Goal: Information Seeking & Learning: Learn about a topic

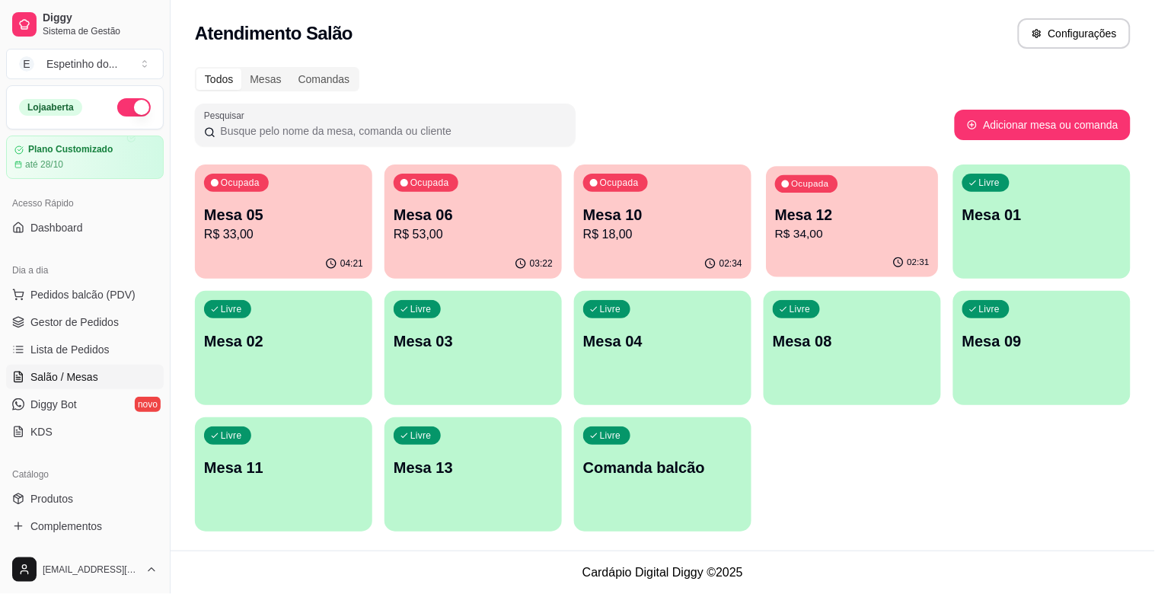
click at [831, 225] on p "R$ 34,00" at bounding box center [852, 234] width 155 height 18
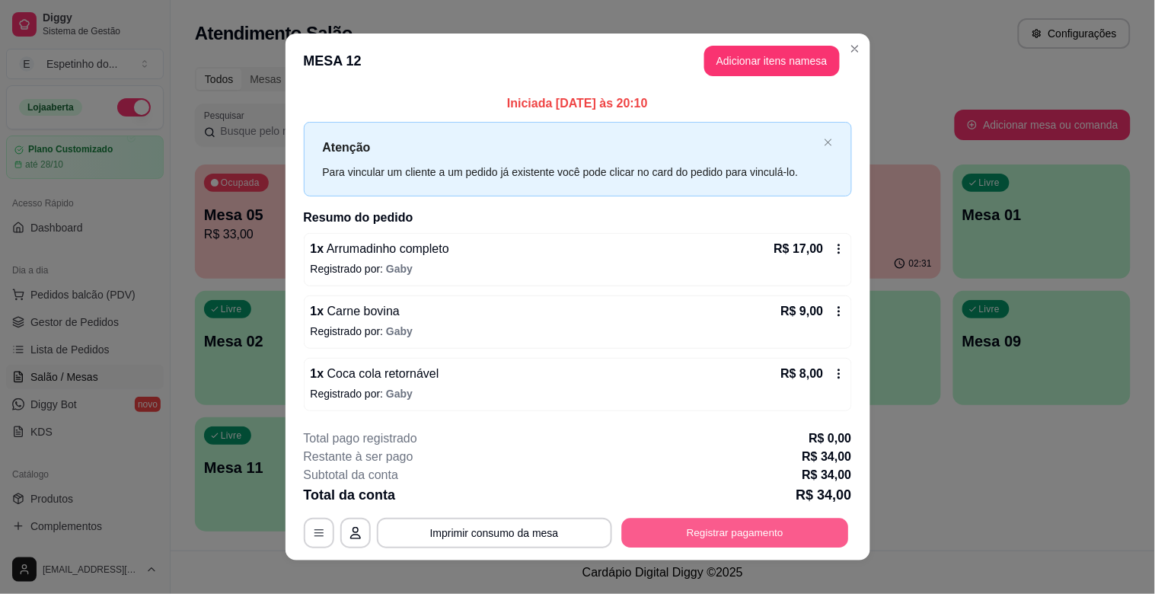
click at [687, 524] on button "Registrar pagamento" at bounding box center [734, 533] width 227 height 30
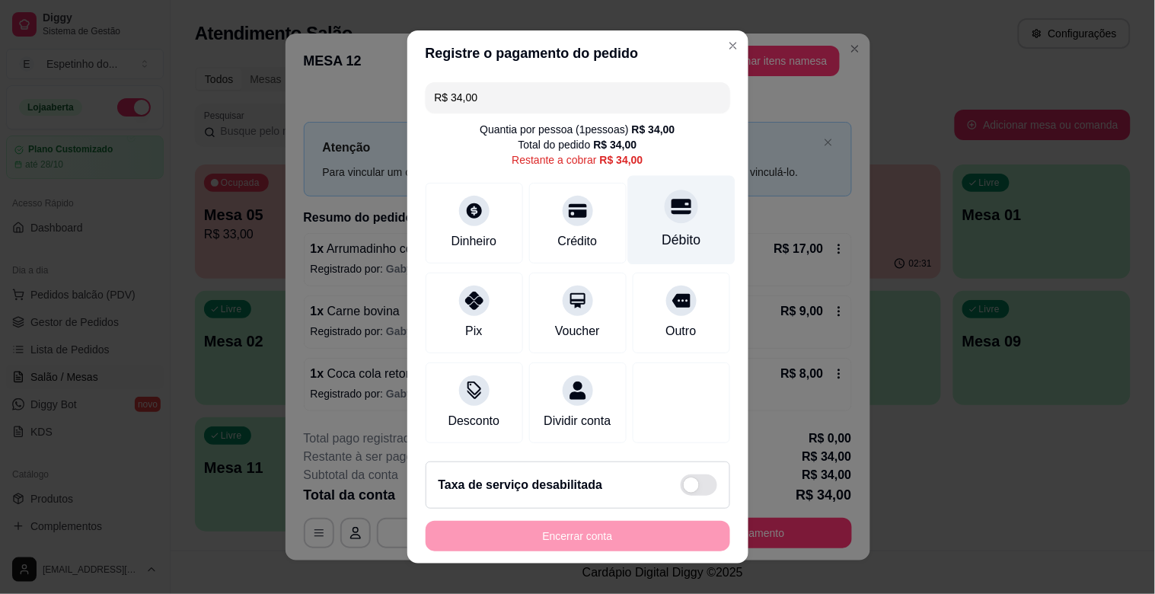
click at [662, 247] on div "Débito" at bounding box center [681, 240] width 39 height 20
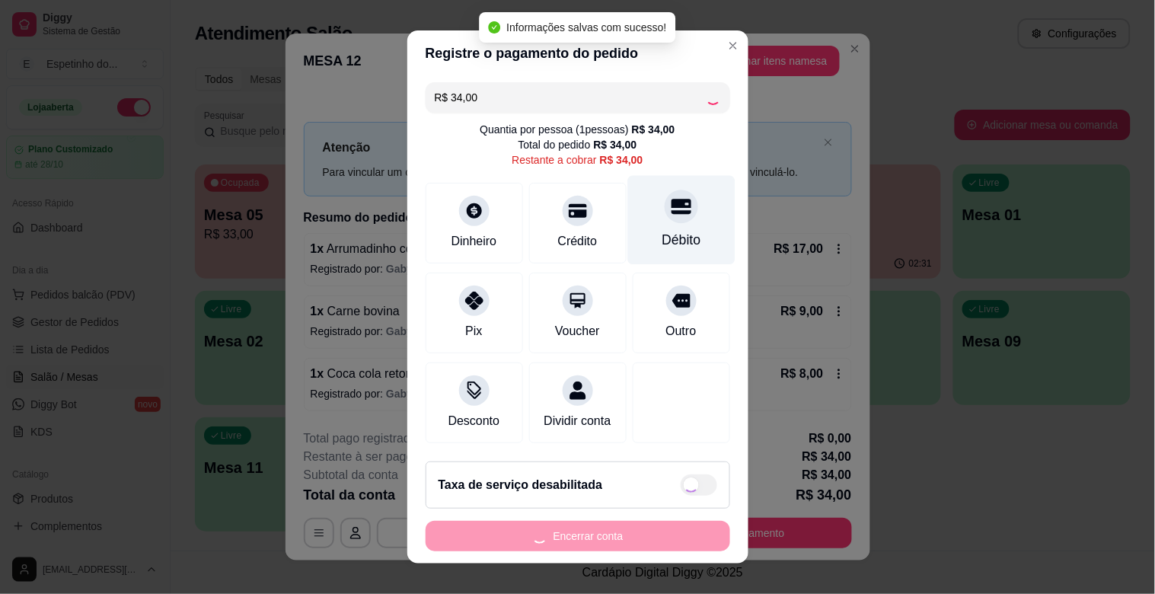
type input "R$ 0,00"
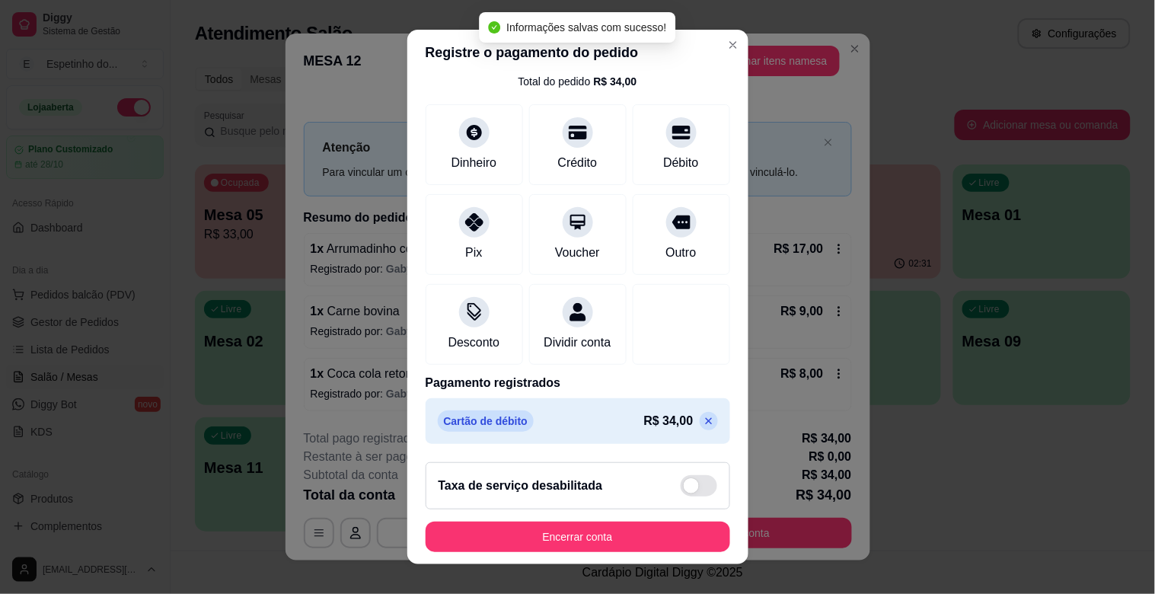
scroll to position [81, 0]
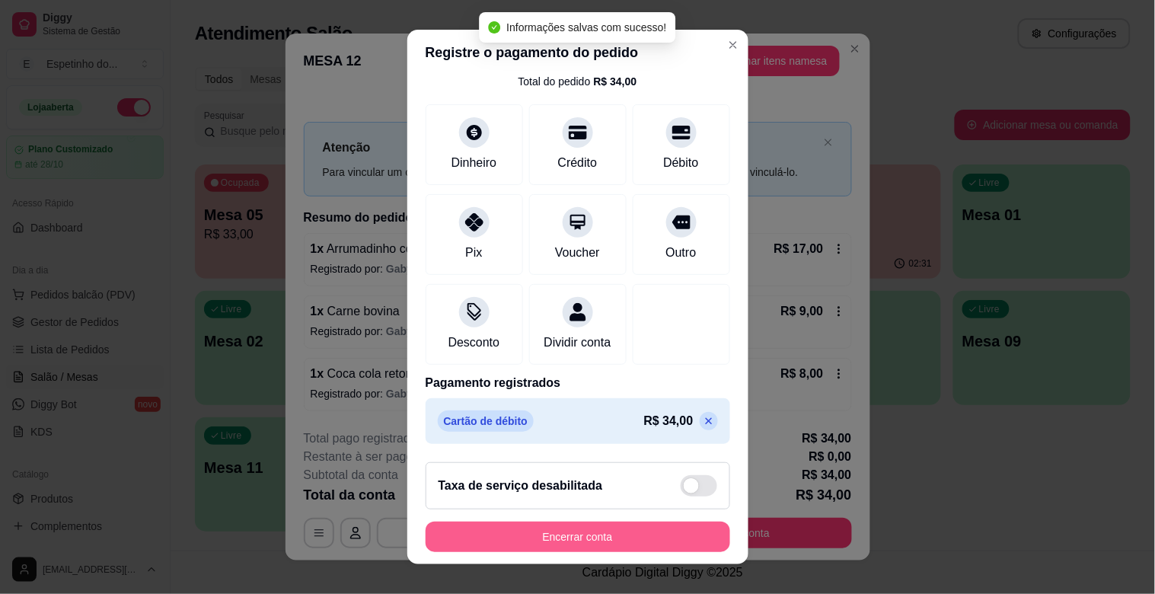
click at [563, 534] on button "Encerrar conta" at bounding box center [578, 537] width 305 height 30
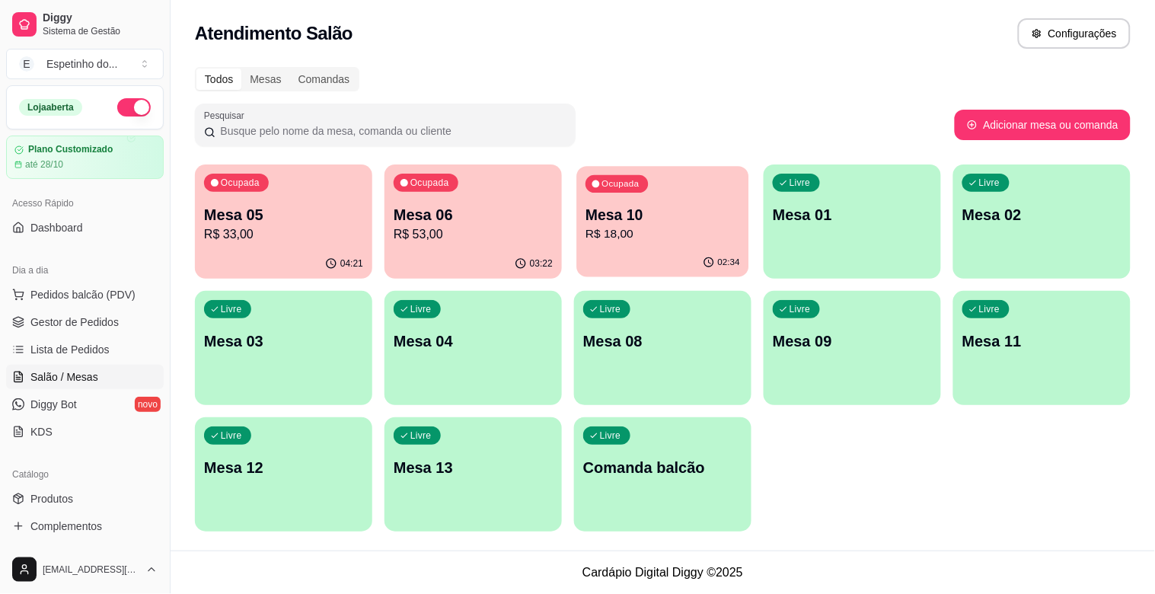
click at [694, 216] on p "Mesa 10" at bounding box center [663, 215] width 155 height 21
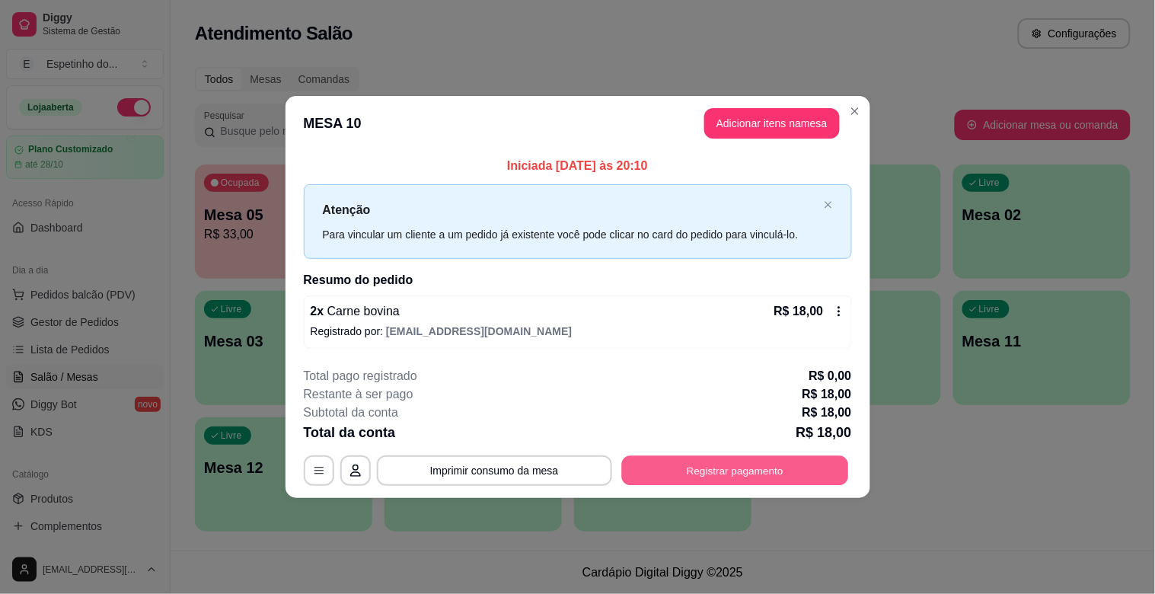
click at [758, 464] on button "Registrar pagamento" at bounding box center [734, 470] width 227 height 30
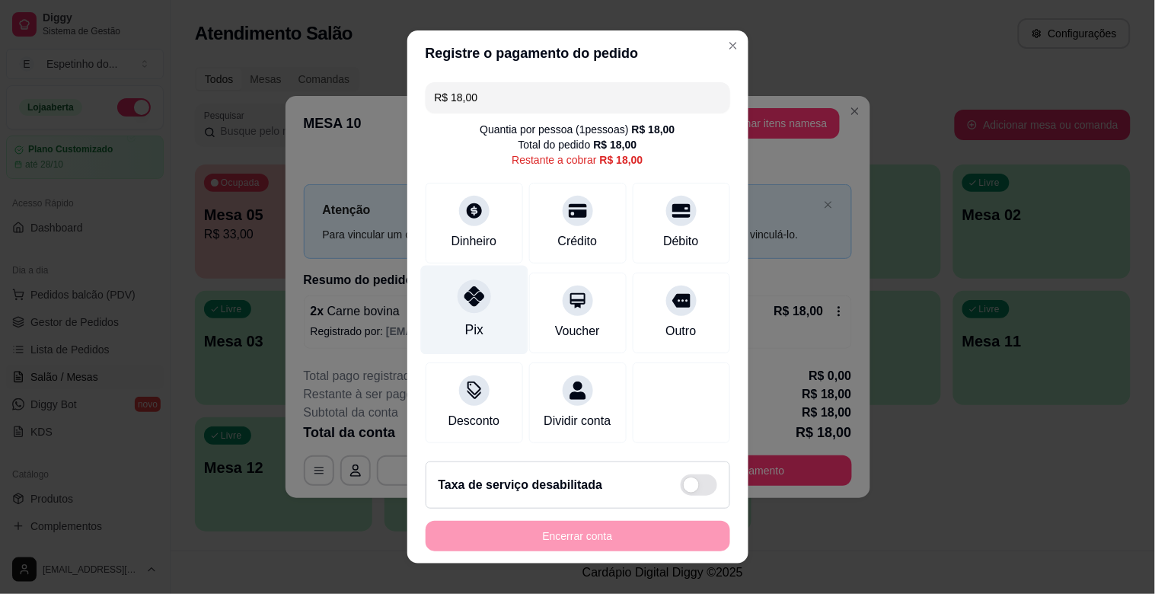
click at [477, 306] on div "Pix" at bounding box center [473, 310] width 107 height 89
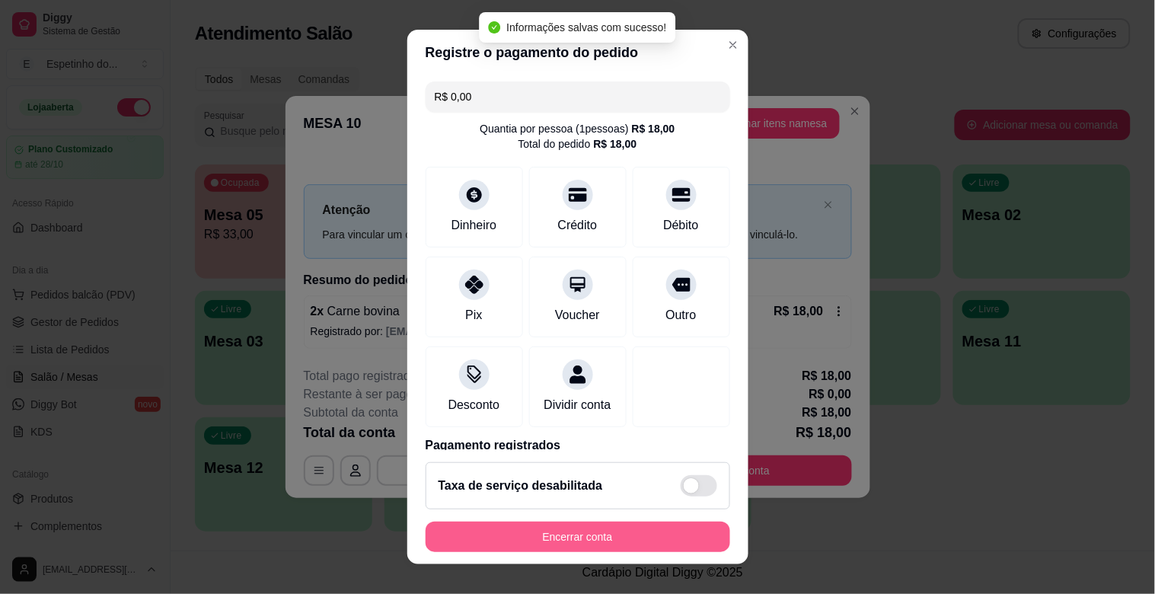
type input "R$ 0,00"
click at [535, 541] on button "Encerrar conta" at bounding box center [577, 537] width 295 height 30
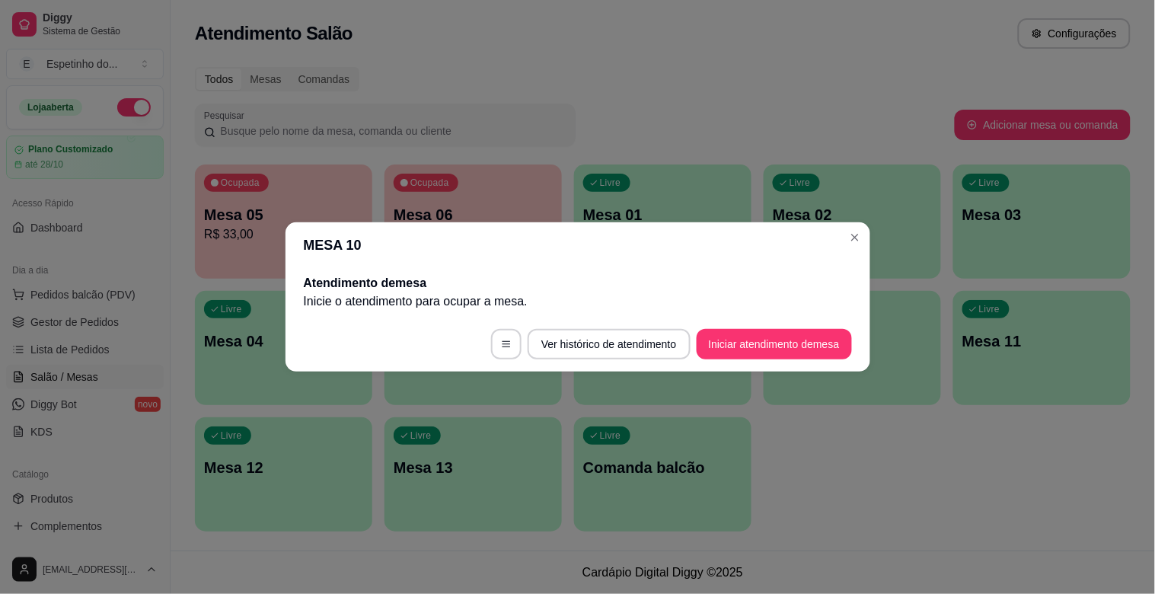
click at [845, 226] on header "MESA 10" at bounding box center [578, 245] width 585 height 46
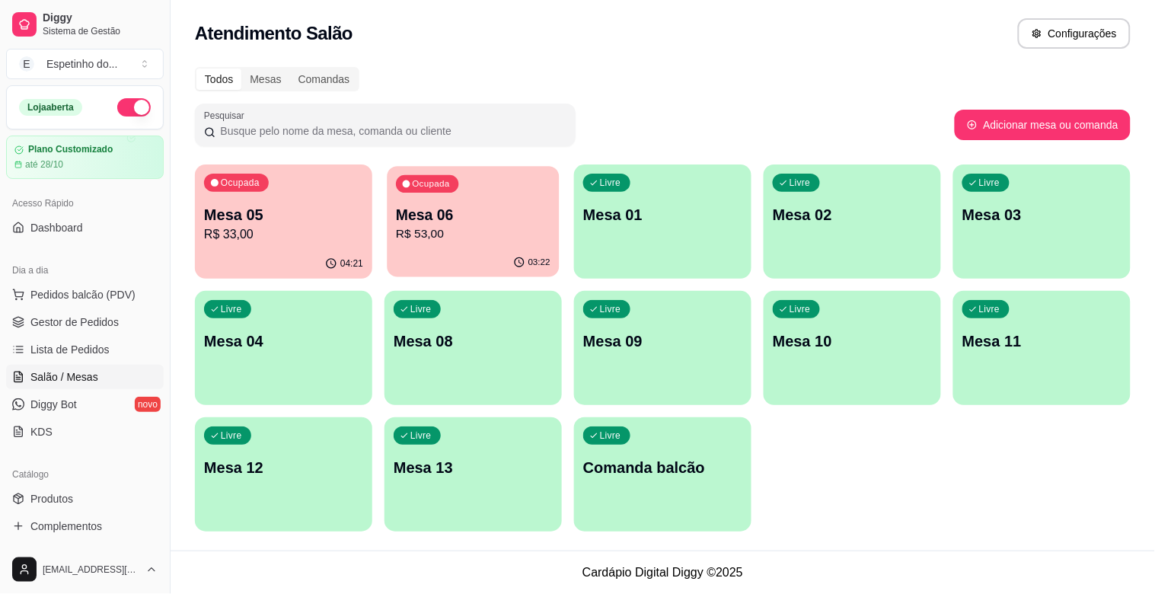
click at [484, 218] on p "Mesa 06" at bounding box center [473, 215] width 155 height 21
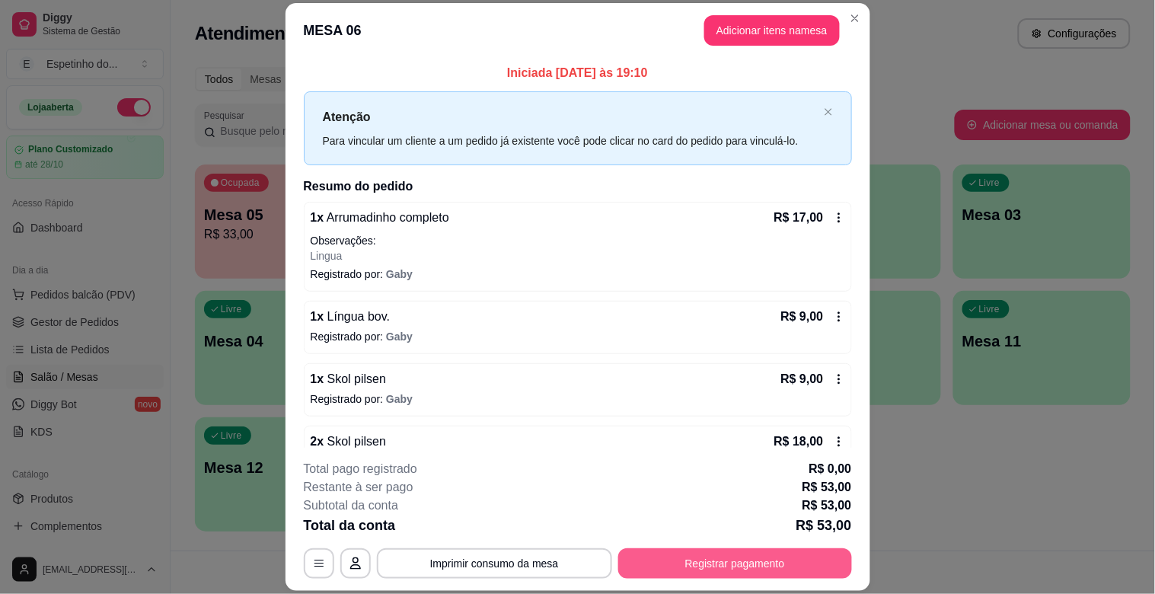
click at [758, 559] on button "Registrar pagamento" at bounding box center [735, 563] width 234 height 30
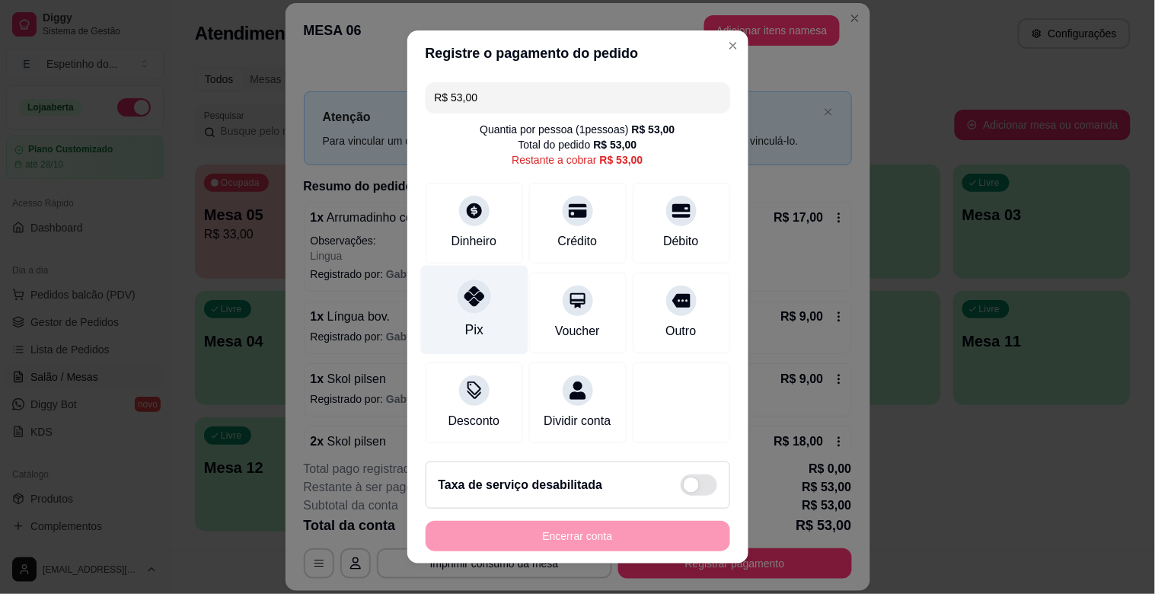
click at [468, 312] on div "Pix" at bounding box center [473, 310] width 107 height 89
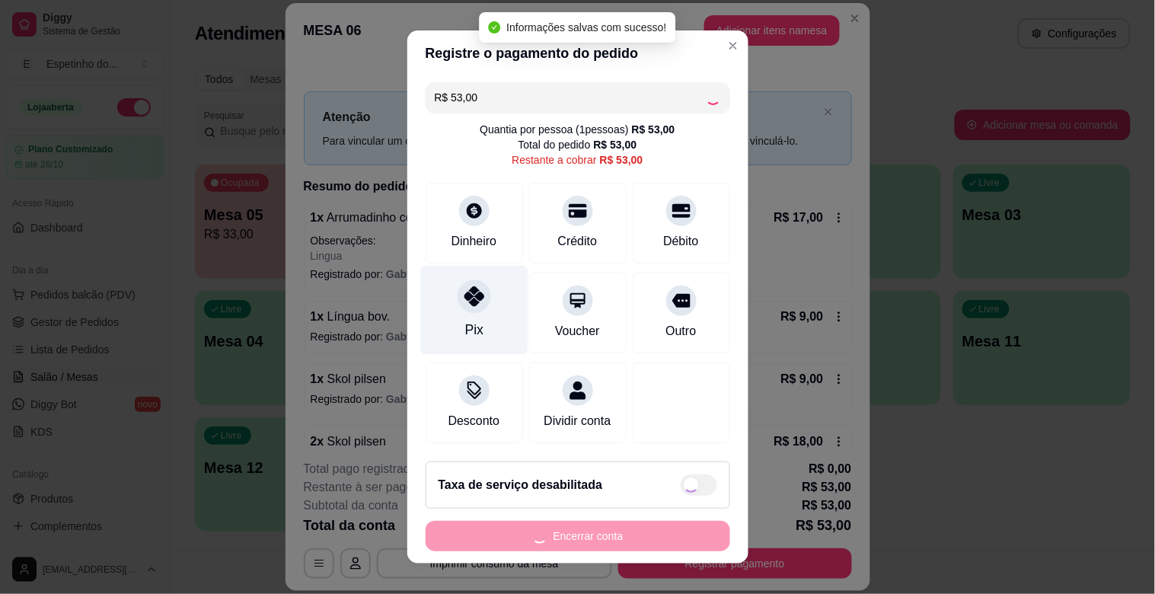
type input "R$ 0,00"
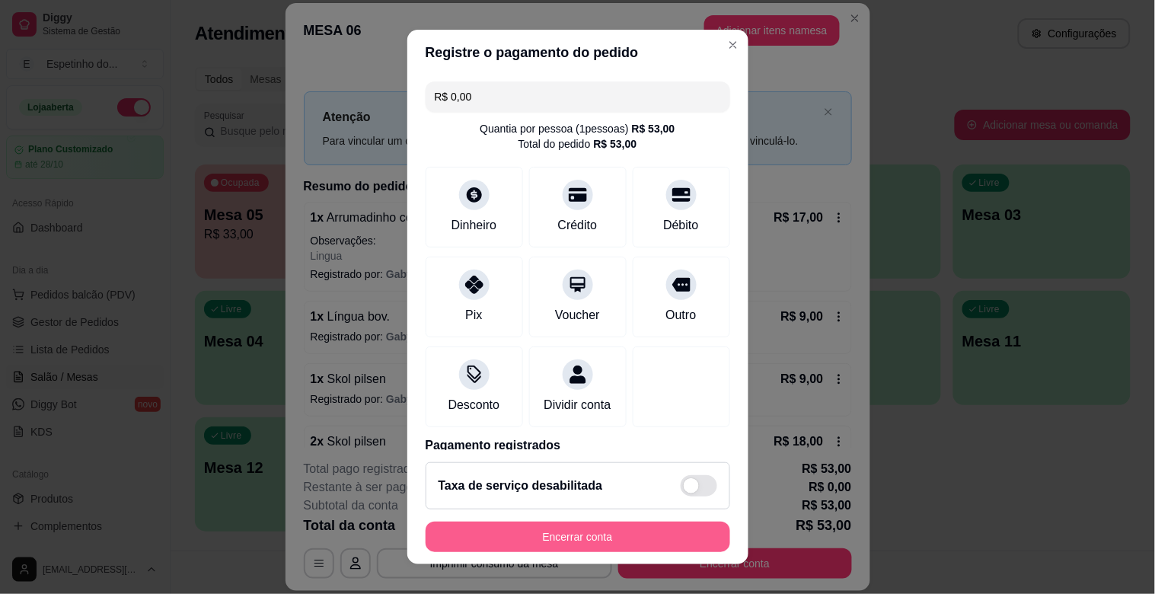
click at [497, 541] on button "Encerrar conta" at bounding box center [578, 537] width 305 height 30
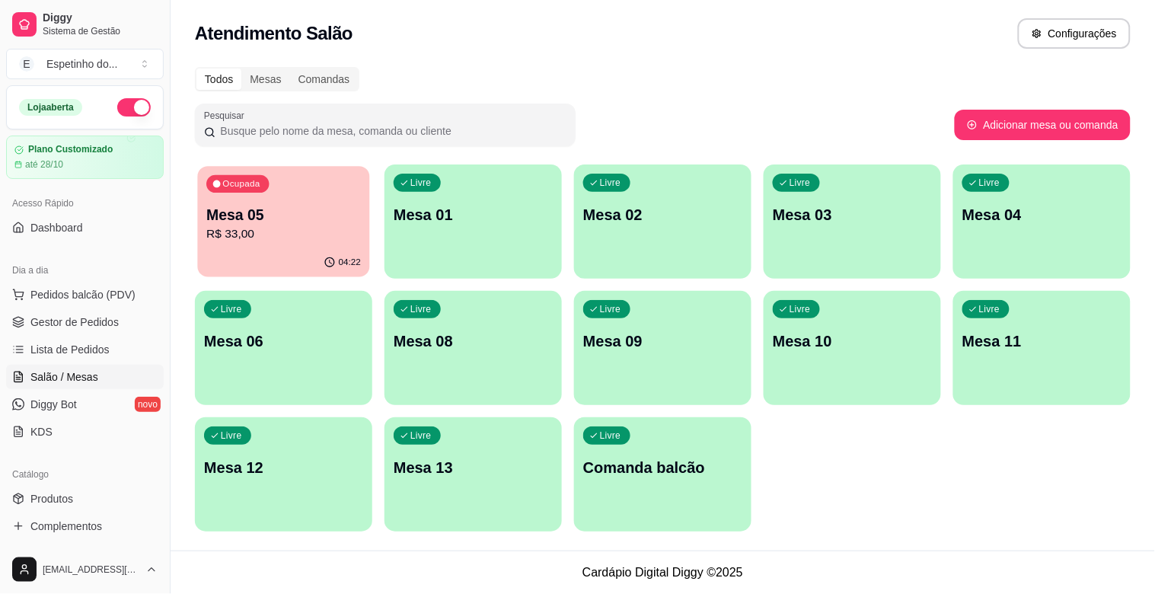
click at [302, 226] on p "R$ 33,00" at bounding box center [283, 234] width 155 height 18
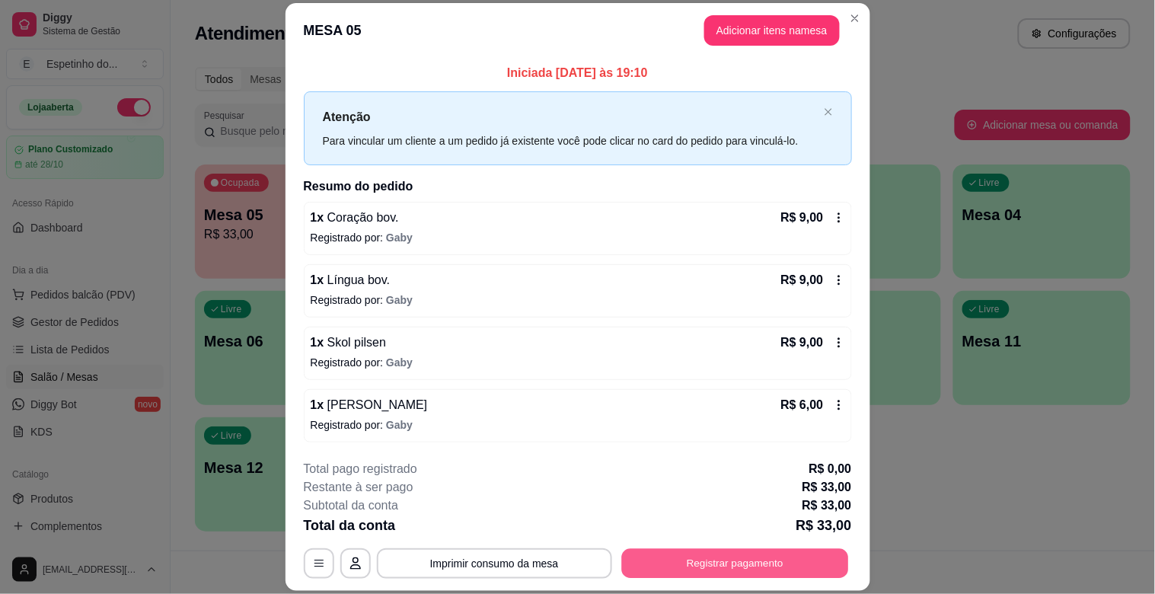
click at [621, 567] on button "Registrar pagamento" at bounding box center [734, 564] width 227 height 30
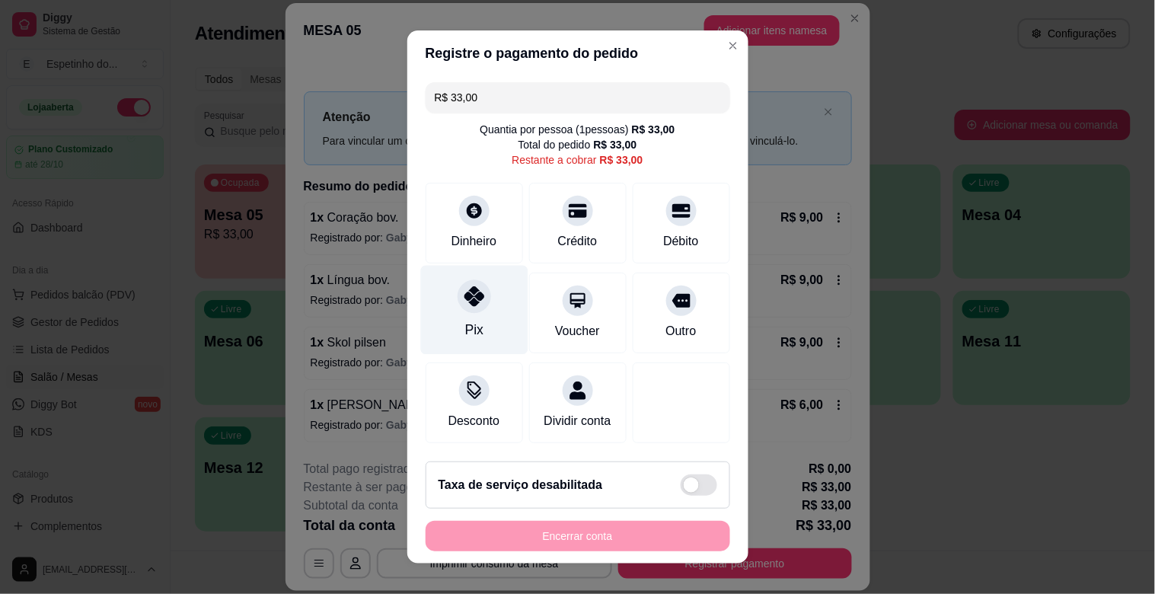
click at [464, 303] on icon at bounding box center [474, 296] width 20 height 20
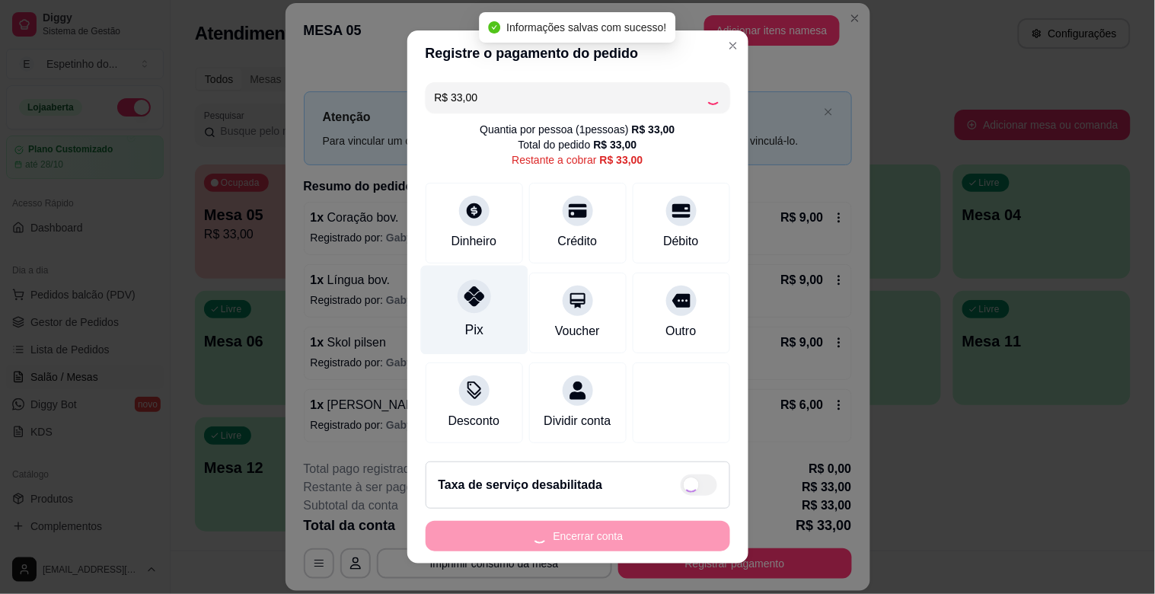
type input "R$ 0,00"
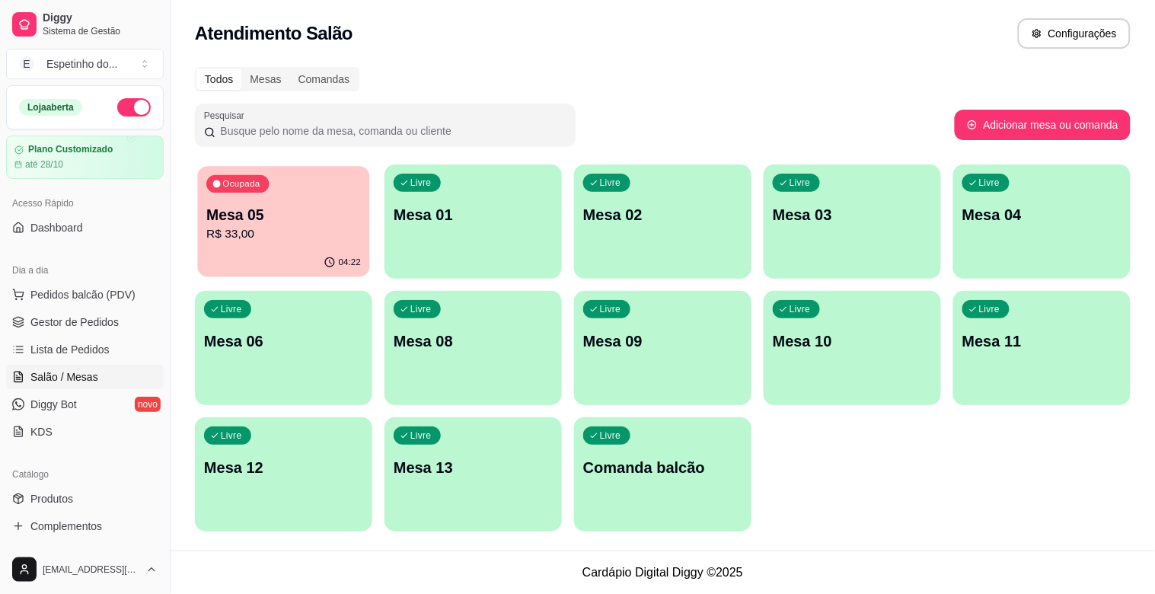
click at [254, 187] on p "Ocupada" at bounding box center [240, 184] width 37 height 12
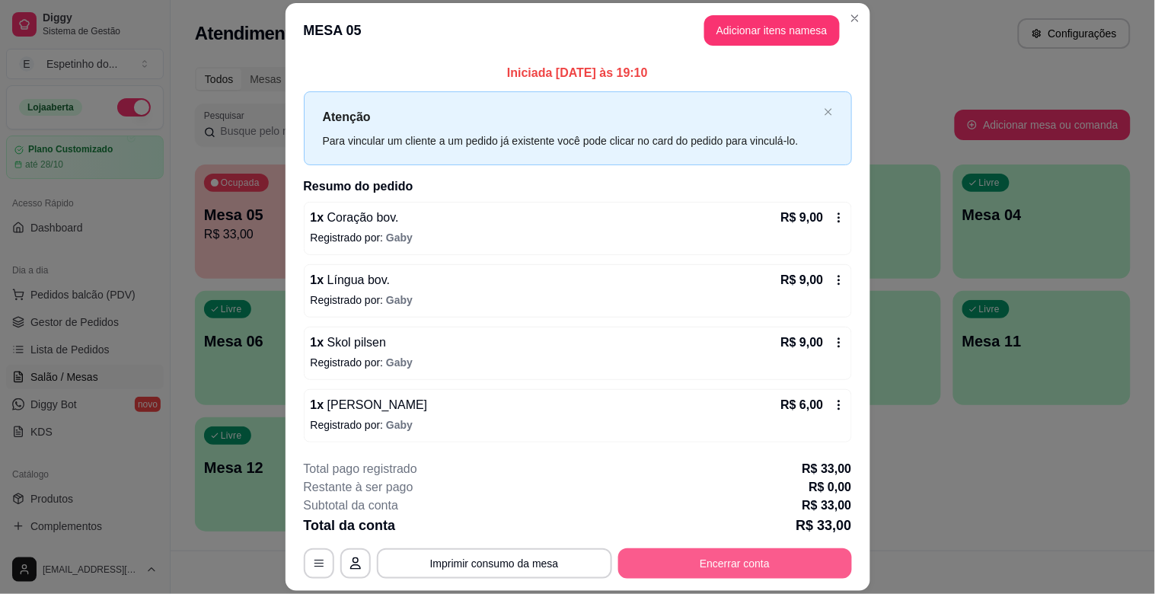
click at [646, 551] on button "Encerrar conta" at bounding box center [735, 563] width 234 height 30
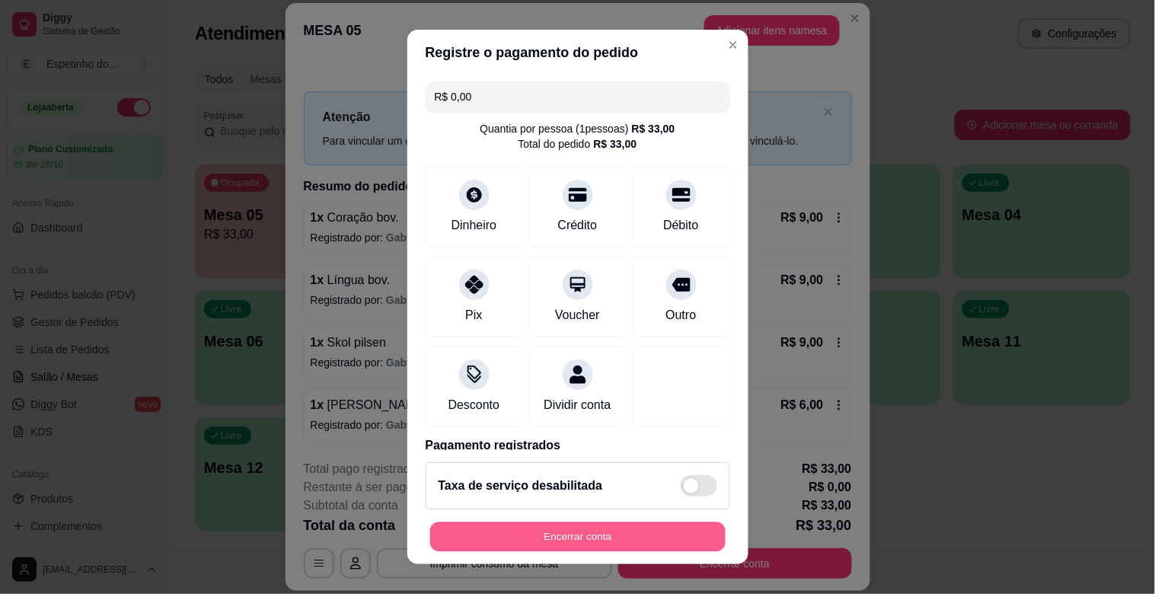
click at [641, 535] on button "Encerrar conta" at bounding box center [577, 537] width 295 height 30
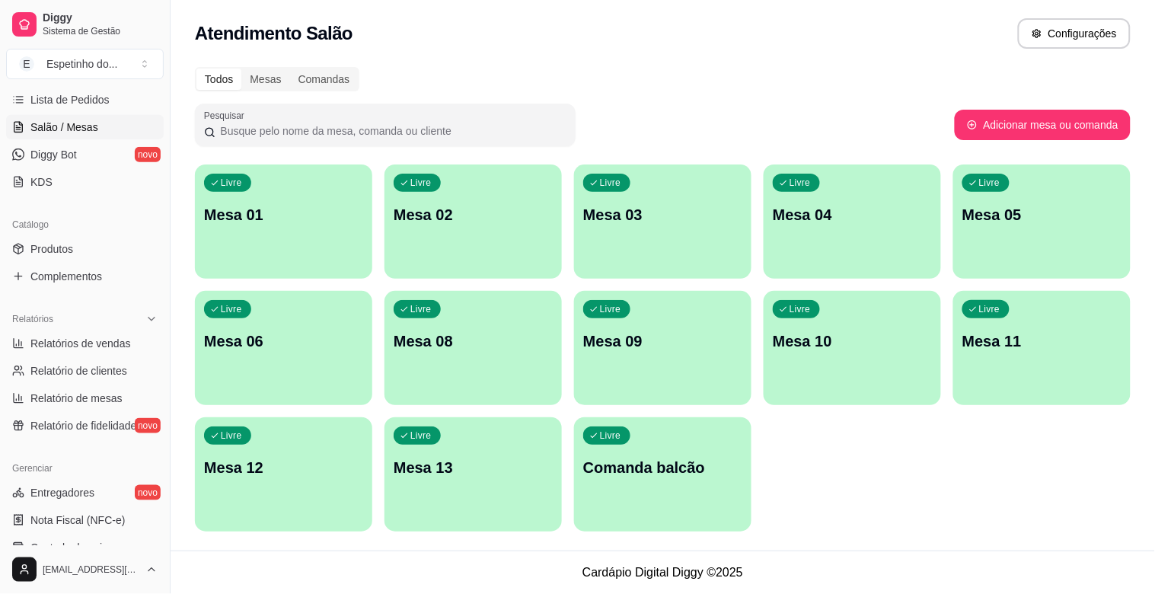
scroll to position [254, 0]
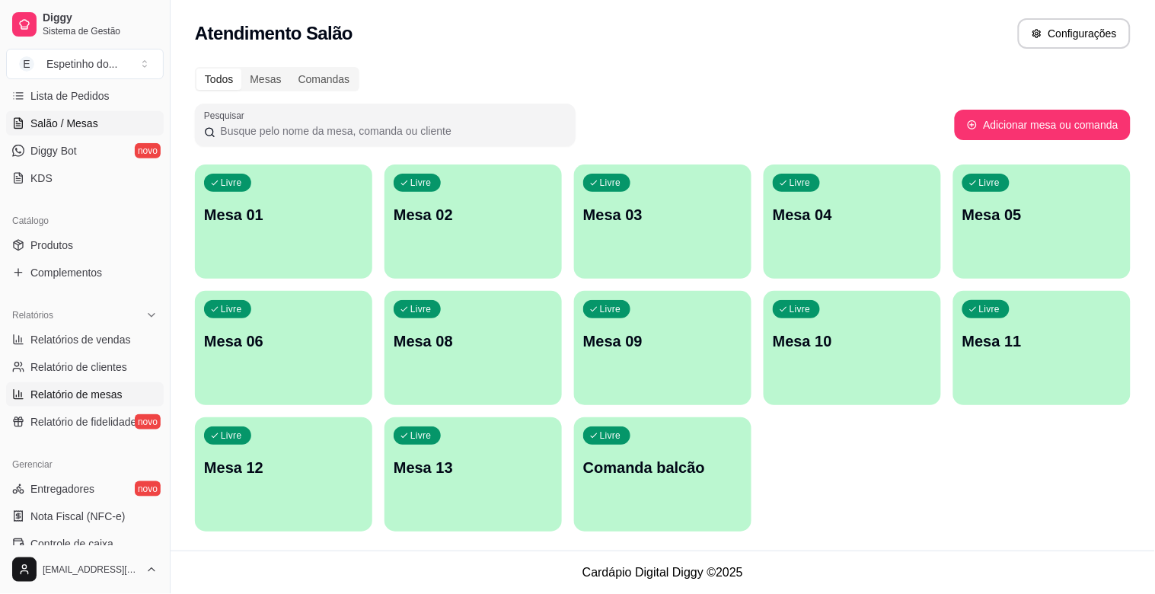
click at [84, 382] on link "Relatório de mesas" at bounding box center [85, 394] width 158 height 24
select select "TOTAL_OF_ORDERS"
select select "7"
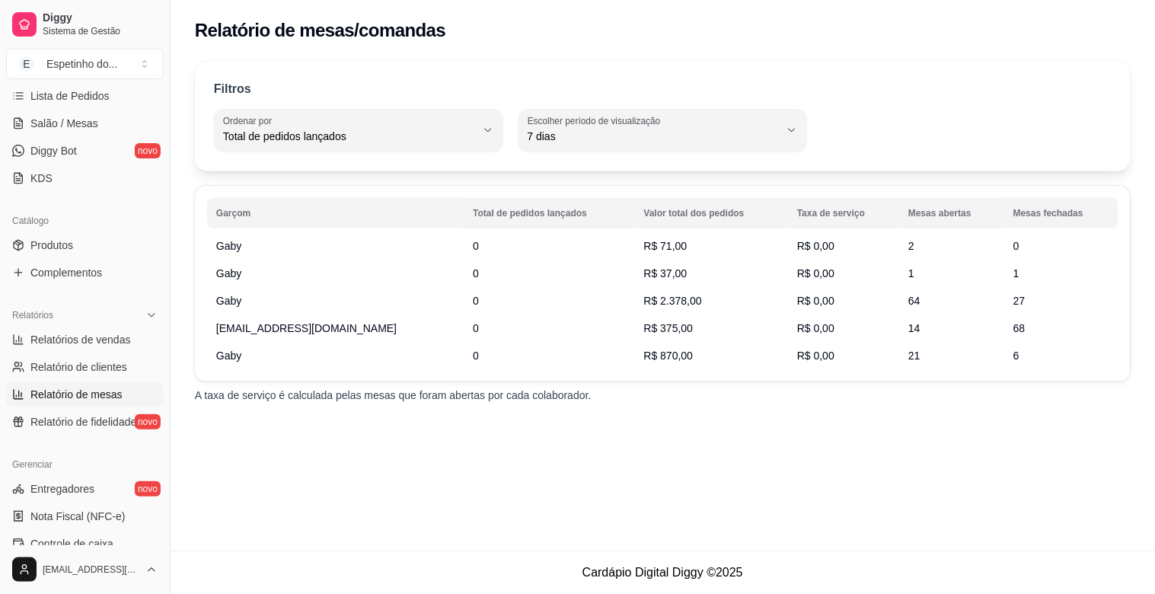
click at [665, 299] on span "R$ 2.378,00" at bounding box center [673, 301] width 58 height 12
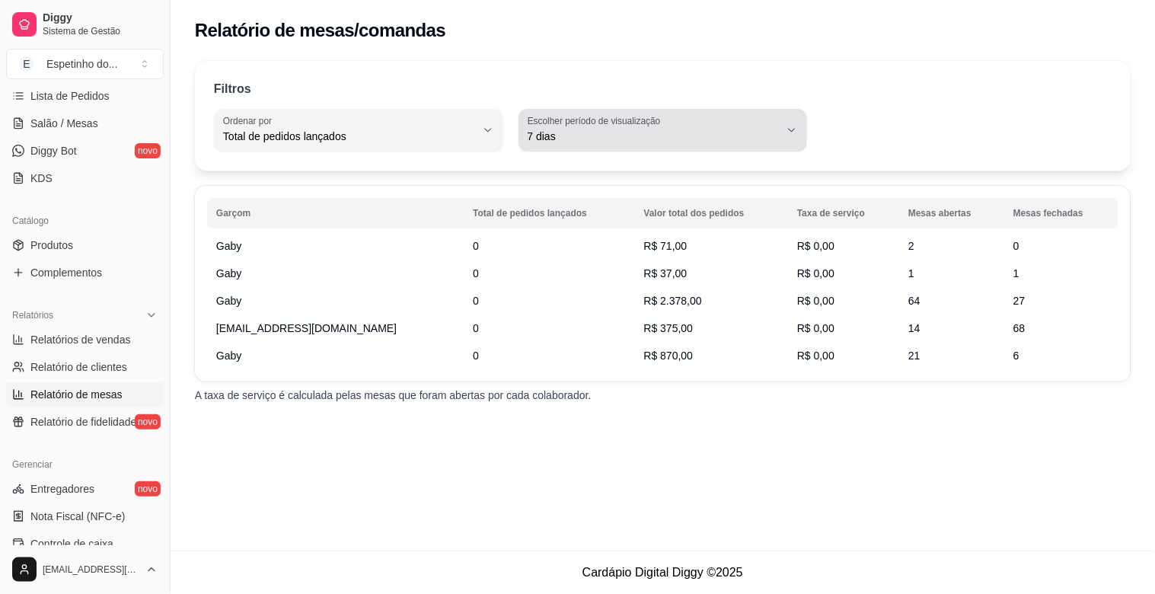
click at [790, 122] on button "Escolher período de visualização 7 dias" at bounding box center [663, 130] width 289 height 43
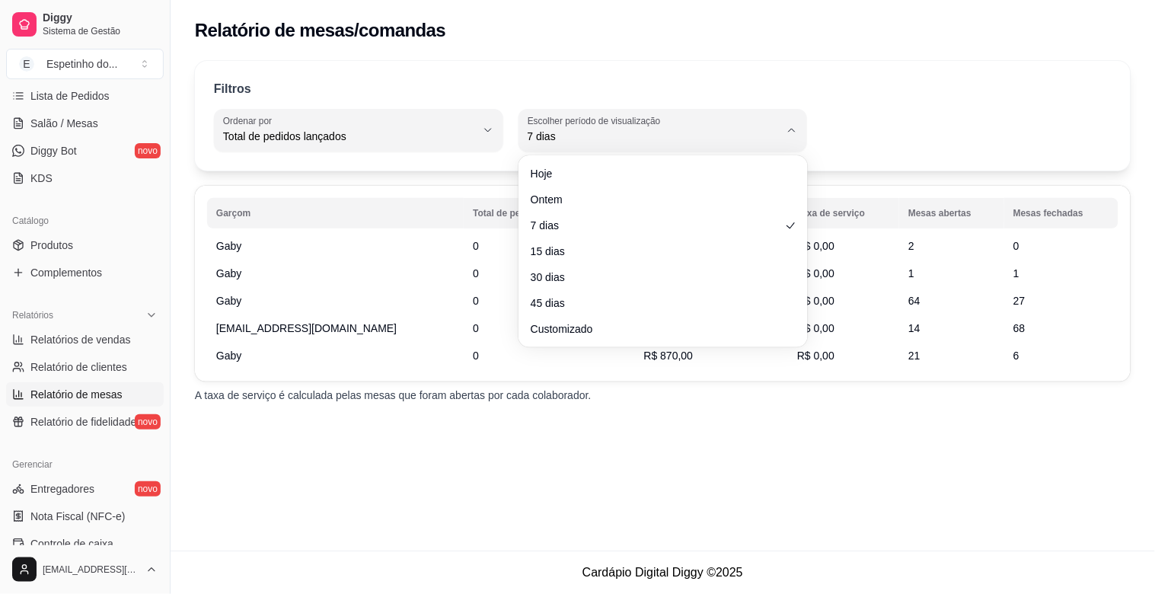
click at [623, 160] on div "Hoje Ontem 7 dias 15 dias 30 dias 45 dias Customizado" at bounding box center [663, 251] width 283 height 186
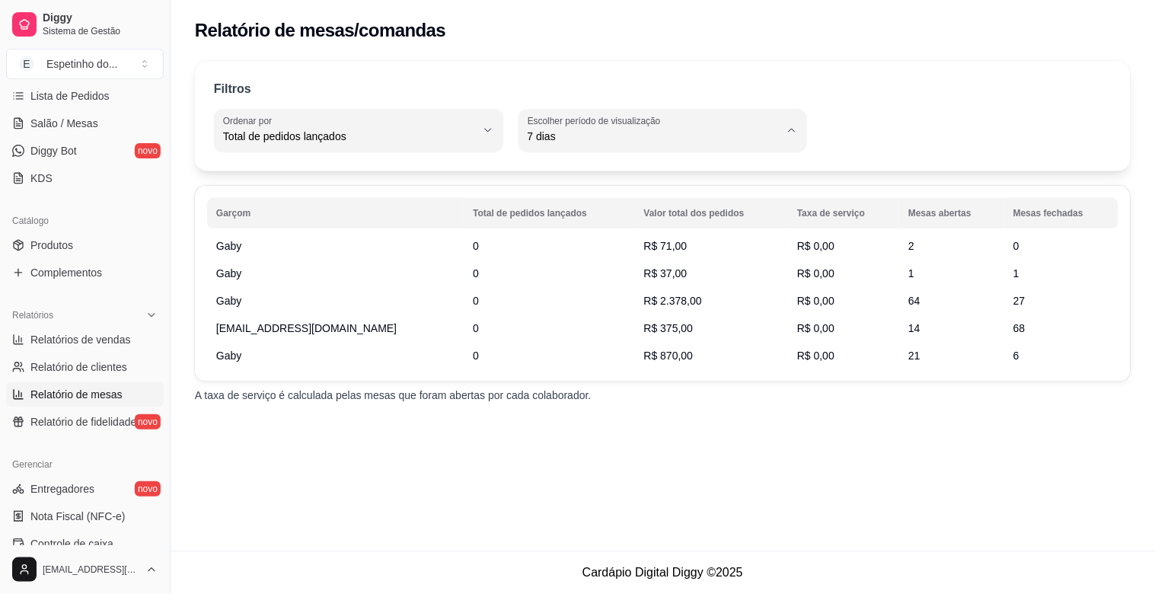
click at [606, 176] on span "Hoje" at bounding box center [656, 172] width 240 height 14
type input "0"
select select "0"
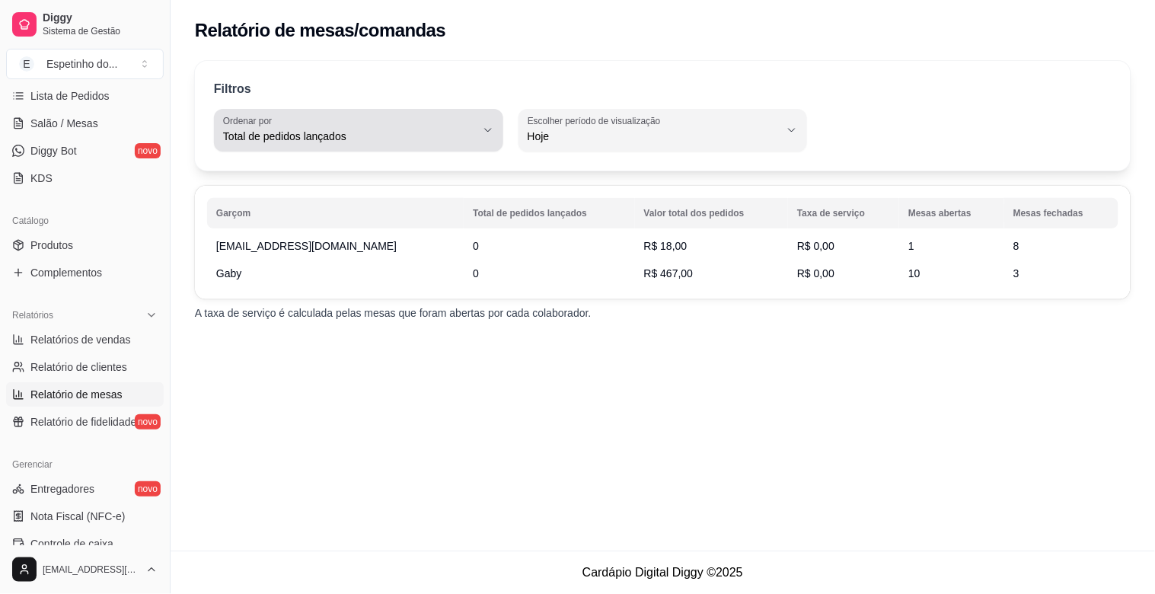
click at [476, 129] on button "Ordenar por Total de pedidos lançados" at bounding box center [358, 130] width 289 height 43
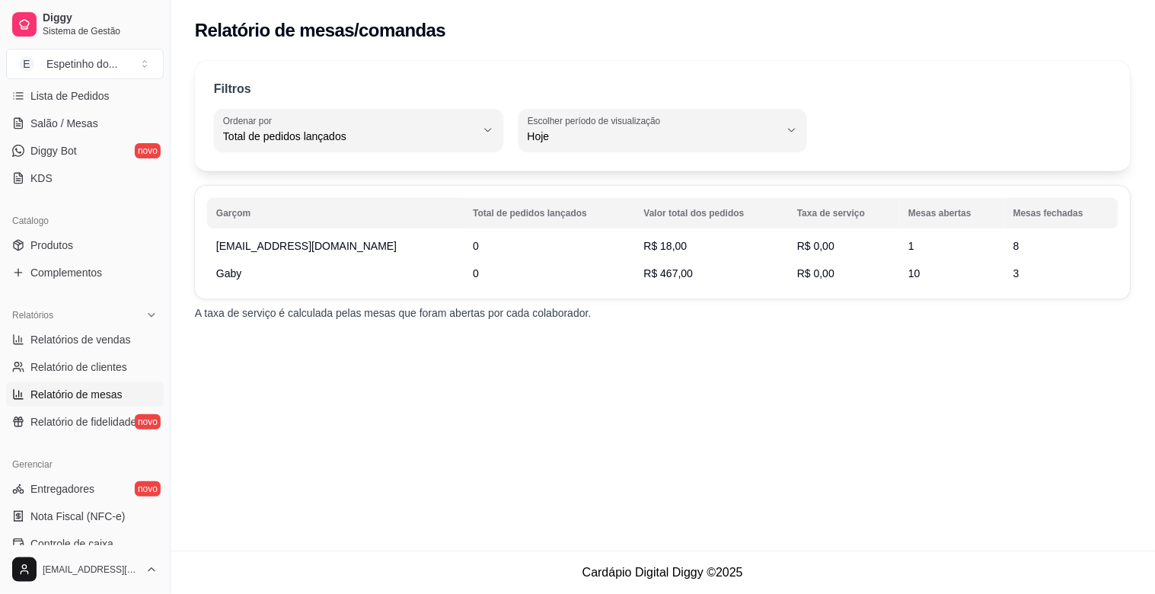
click at [637, 39] on div "Relatório de mesas/comandas" at bounding box center [663, 30] width 936 height 24
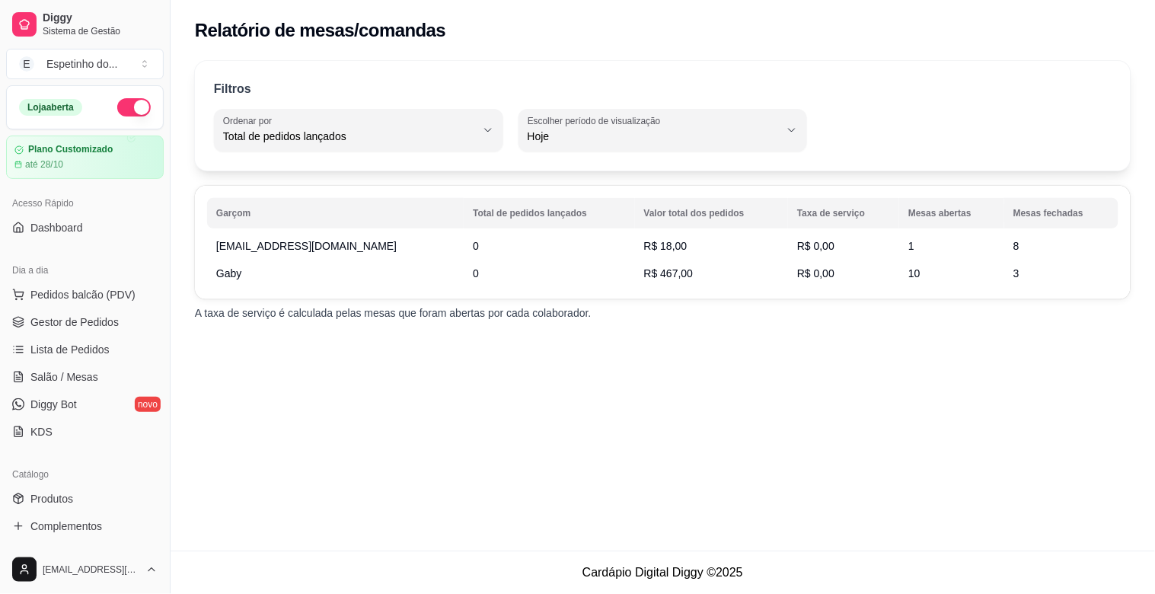
click at [125, 101] on button "button" at bounding box center [134, 107] width 34 height 18
